Goal: Find specific page/section: Find specific page/section

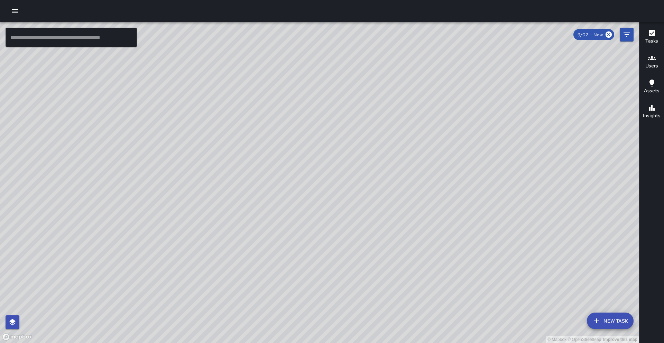
click at [654, 60] on icon "button" at bounding box center [652, 58] width 8 height 8
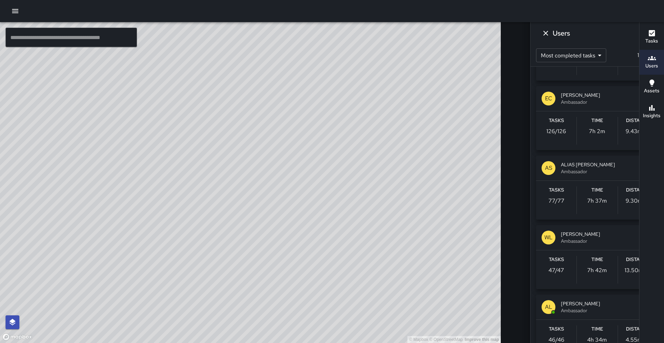
scroll to position [79, 0]
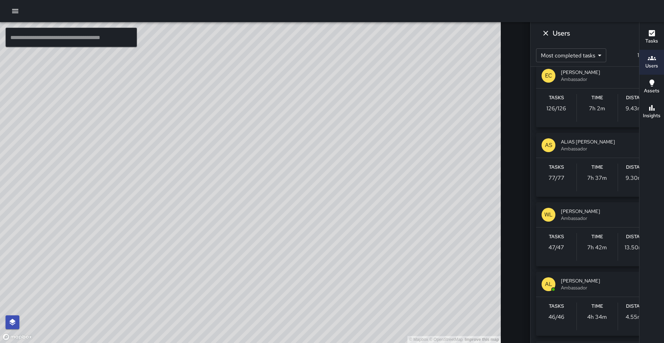
click at [550, 224] on div "[PERSON_NAME] Ambassador" at bounding box center [597, 214] width 122 height 25
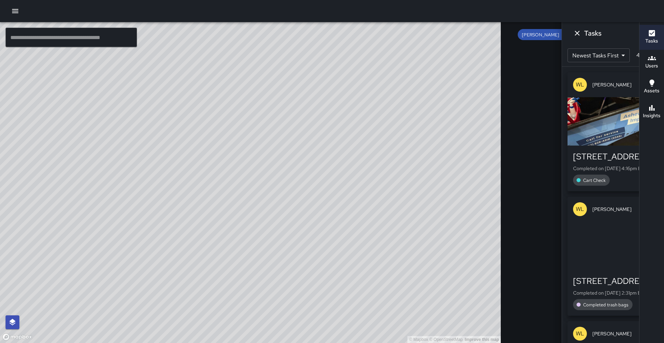
scroll to position [0, 0]
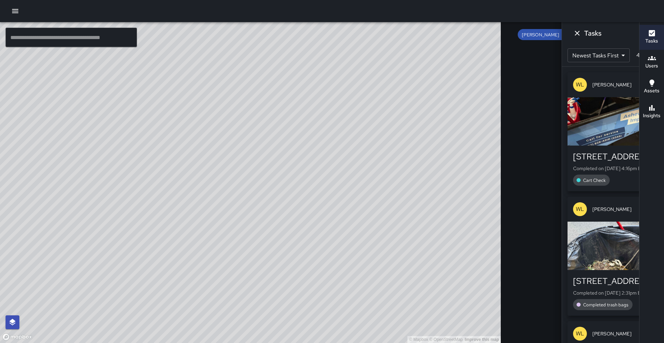
drag, startPoint x: 396, startPoint y: 290, endPoint x: 409, endPoint y: 183, distance: 107.8
click at [409, 183] on div "© Mapbox © OpenStreetMap Improve this map" at bounding box center [250, 182] width 501 height 321
click at [562, 36] on icon at bounding box center [565, 34] width 6 height 6
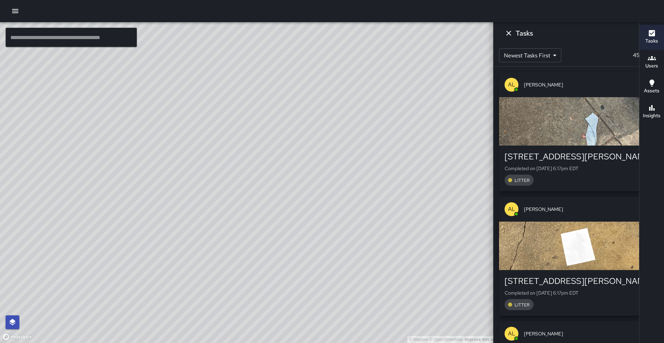
click at [513, 34] on icon "Dismiss" at bounding box center [509, 33] width 8 height 8
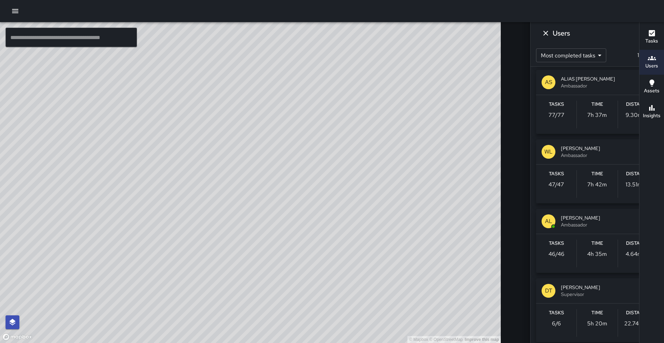
scroll to position [142, 0]
click at [561, 219] on span "[PERSON_NAME]" at bounding box center [607, 217] width 92 height 7
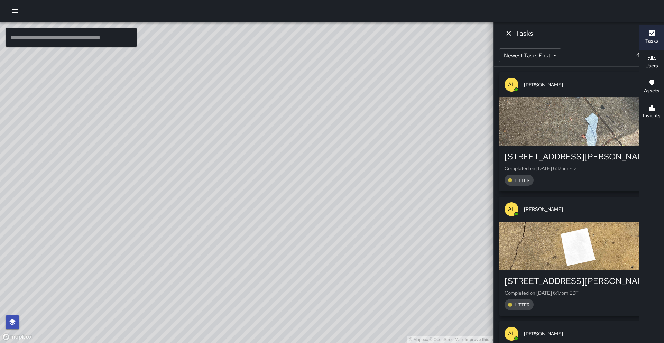
scroll to position [0, 0]
click at [562, 33] on icon at bounding box center [565, 34] width 6 height 6
click at [513, 31] on icon "Dismiss" at bounding box center [509, 33] width 8 height 8
